Goal: Navigation & Orientation: Find specific page/section

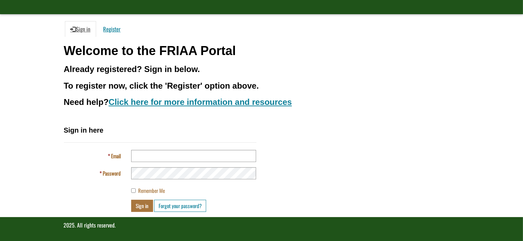
scroll to position [49, 0]
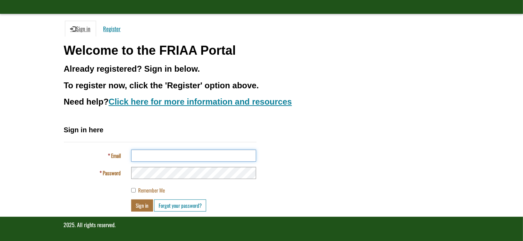
type input "**********"
click at [144, 204] on button "Sign in" at bounding box center [142, 206] width 22 height 12
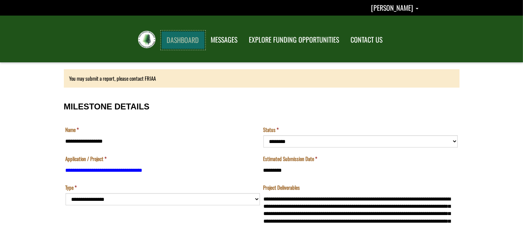
click at [179, 37] on link "DASHBOARD" at bounding box center [182, 40] width 43 height 18
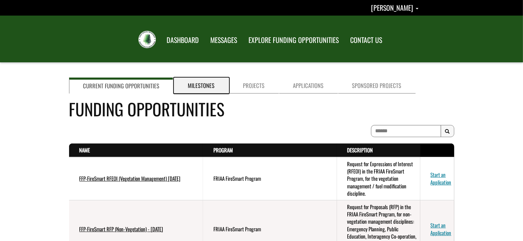
click at [203, 84] on link "Milestones" at bounding box center [201, 86] width 55 height 16
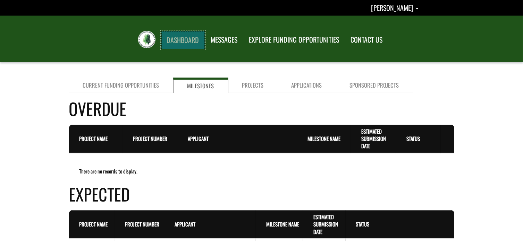
click at [185, 37] on link "DASHBOARD" at bounding box center [182, 40] width 43 height 18
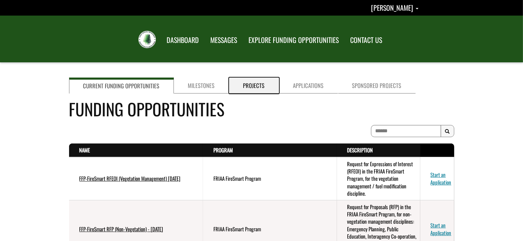
click at [248, 86] on link "Projects" at bounding box center [254, 86] width 50 height 16
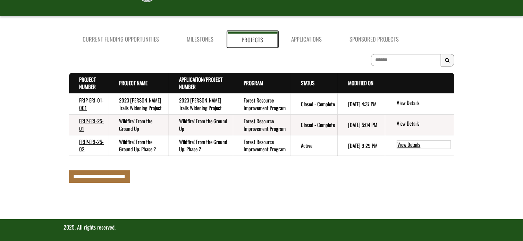
scroll to position [49, 0]
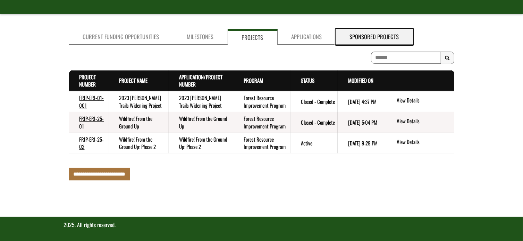
click at [367, 36] on link "Sponsored Projects" at bounding box center [374, 37] width 77 height 16
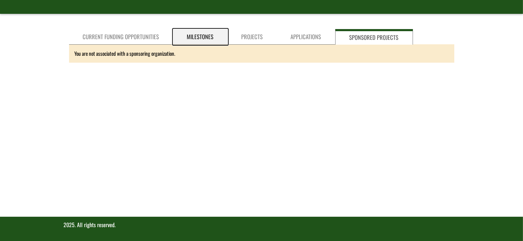
click at [200, 36] on link "Milestones" at bounding box center [200, 37] width 54 height 16
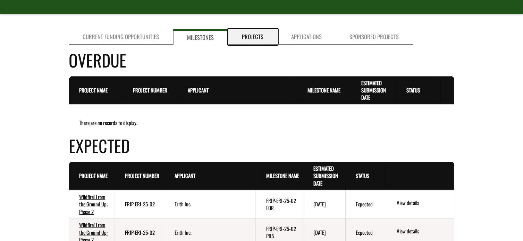
click at [249, 36] on link "Projects" at bounding box center [252, 37] width 49 height 16
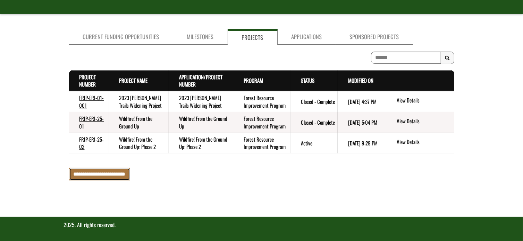
click at [98, 173] on input "**********" at bounding box center [99, 174] width 61 height 12
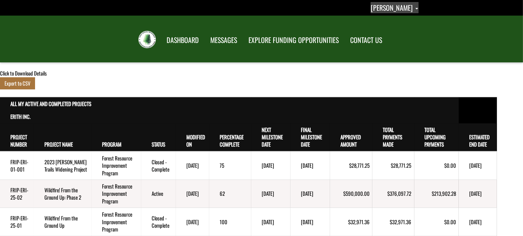
click at [415, 7] on link "Clyde Corser" at bounding box center [394, 7] width 48 height 11
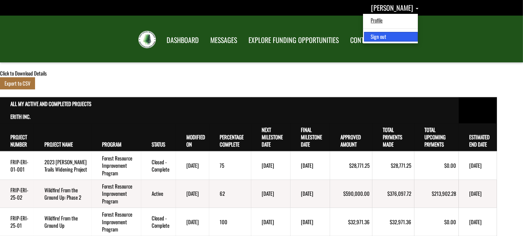
click at [390, 36] on link "Sign out" at bounding box center [391, 36] width 54 height 9
